Goal: Task Accomplishment & Management: Manage account settings

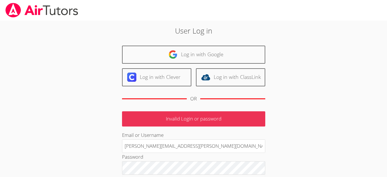
scroll to position [71, 0]
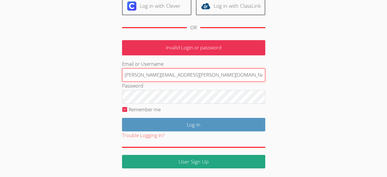
click at [204, 75] on input "[PERSON_NAME][EMAIL_ADDRESS][PERSON_NAME][DOMAIN_NAME]" at bounding box center [193, 75] width 143 height 14
paste input "[PERSON_NAME][EMAIL_ADDRESS][DOMAIN_NAME]"
type input "[EMAIL_ADDRESS][DOMAIN_NAME]"
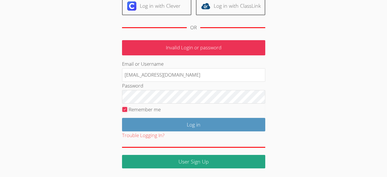
click at [126, 109] on input "Remember me" at bounding box center [124, 109] width 5 height 5
checkbox input "false"
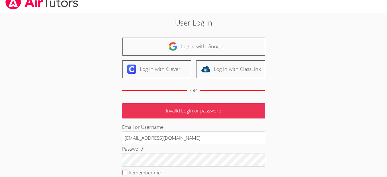
scroll to position [0, 0]
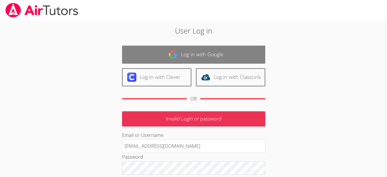
click at [208, 56] on link "Log in with Google" at bounding box center [193, 55] width 143 height 18
